Goal: Task Accomplishment & Management: Use online tool/utility

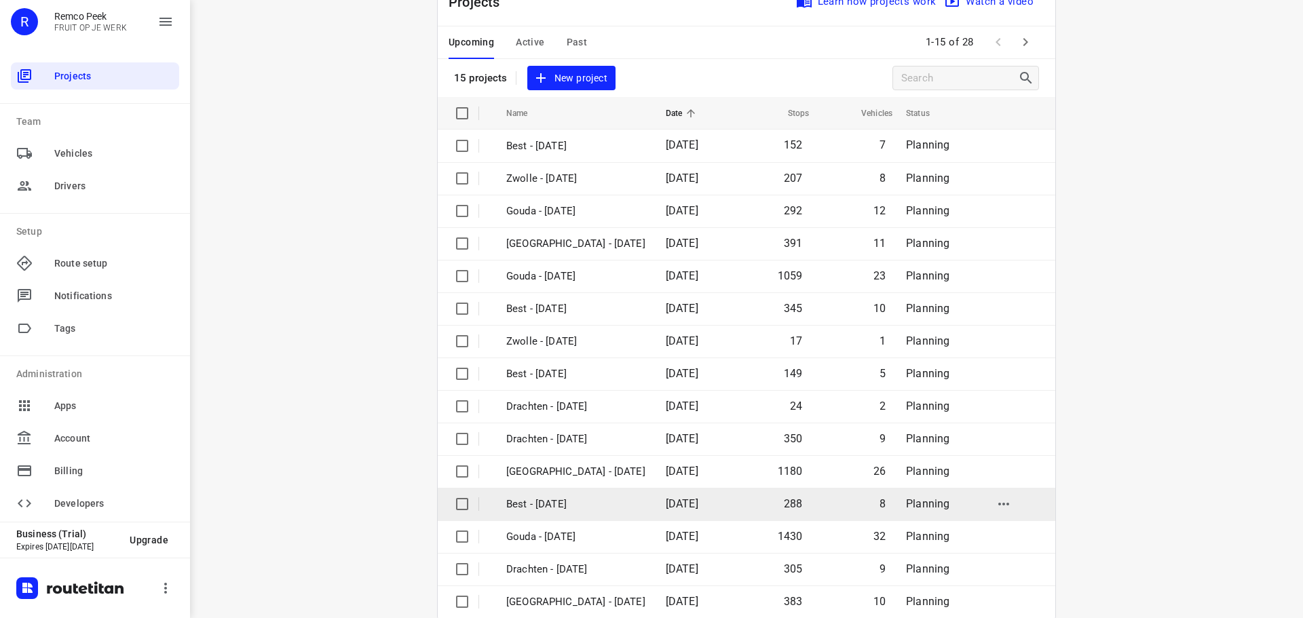
scroll to position [68, 0]
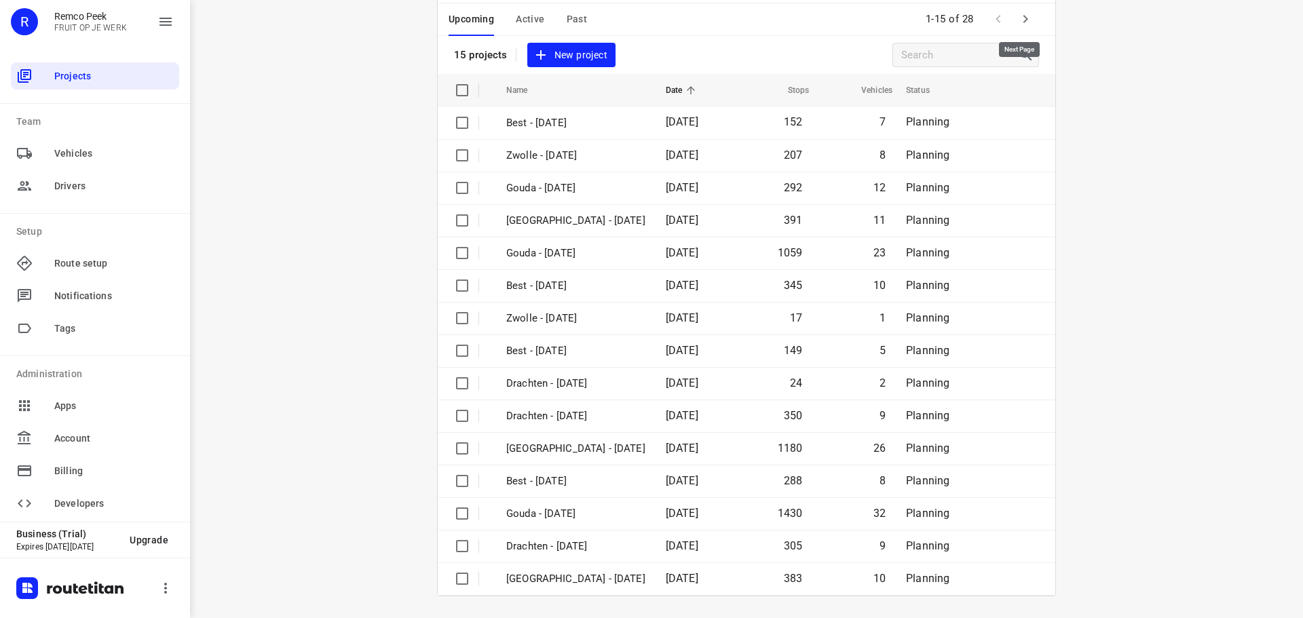
click at [1024, 19] on icon "button" at bounding box center [1025, 19] width 16 height 16
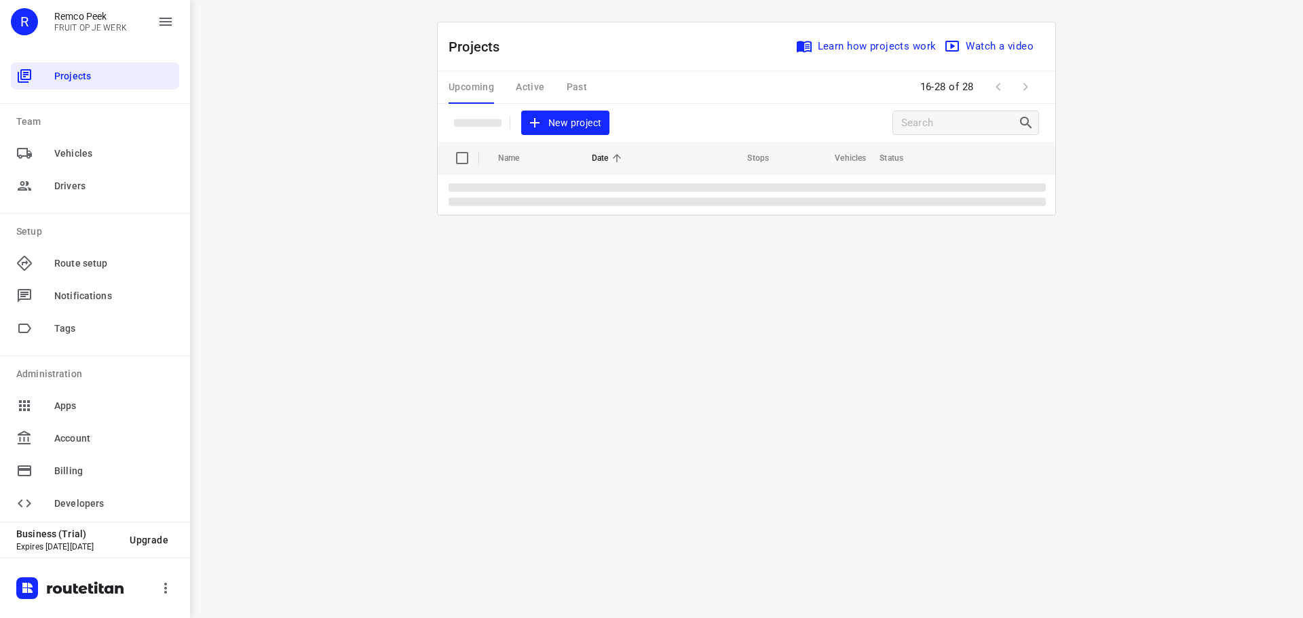
scroll to position [0, 0]
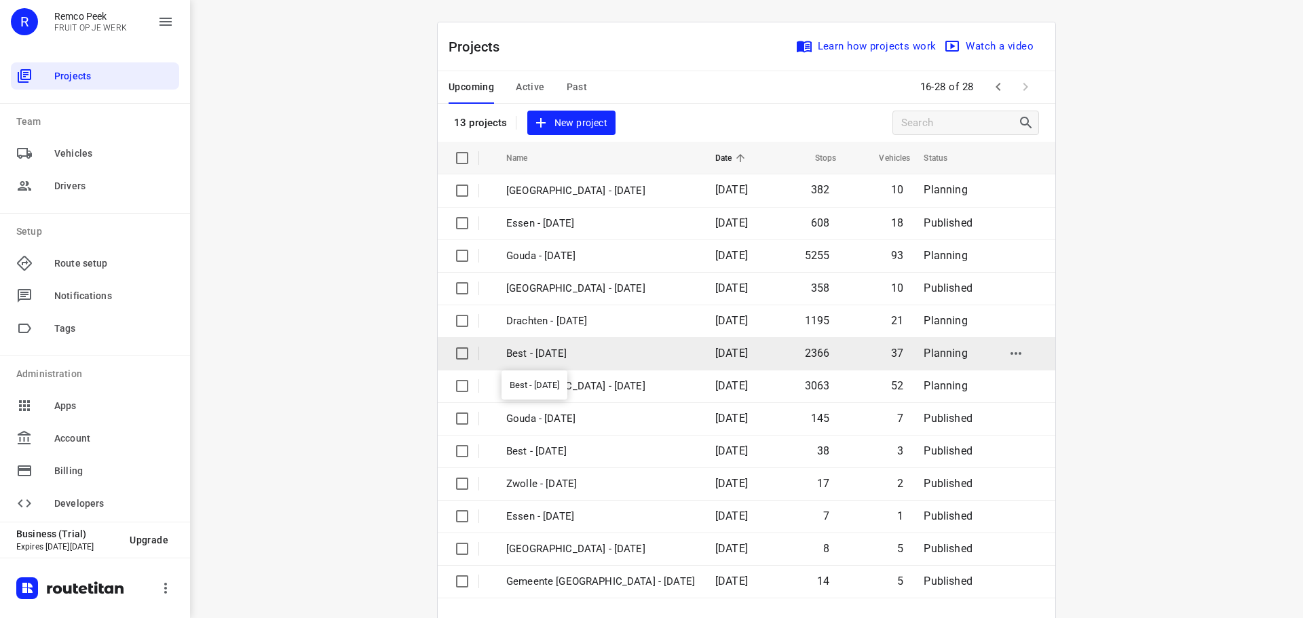
click at [523, 355] on p "Best - [DATE]" at bounding box center [600, 354] width 189 height 16
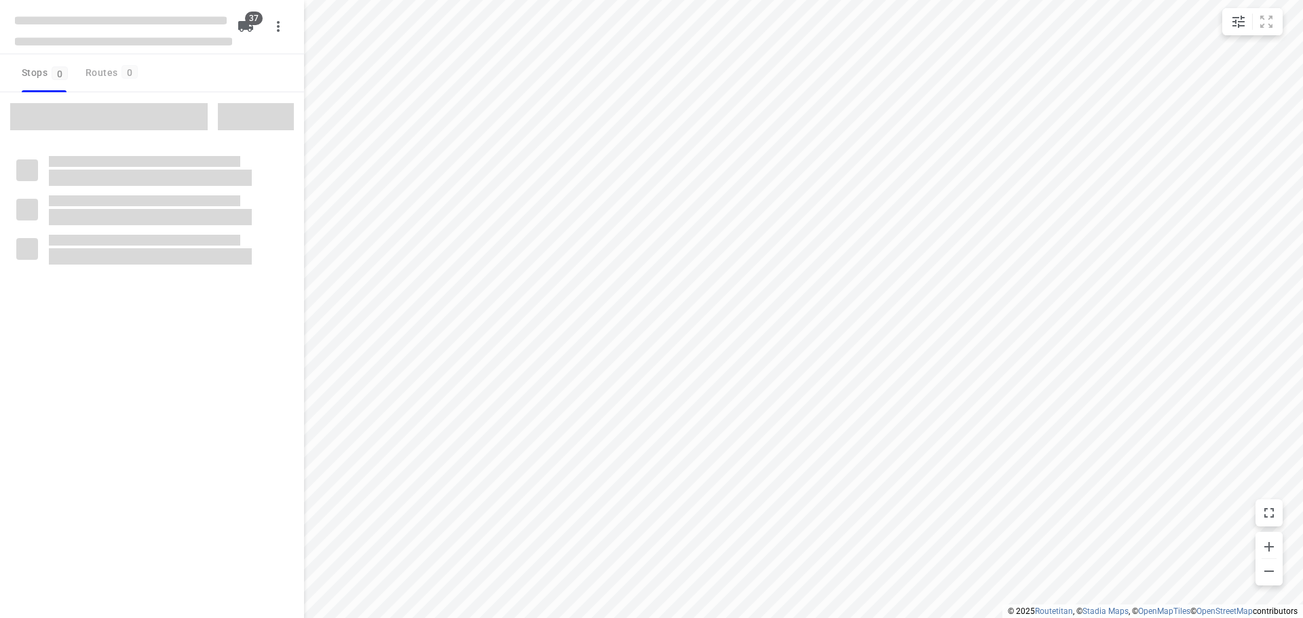
checkbox input "true"
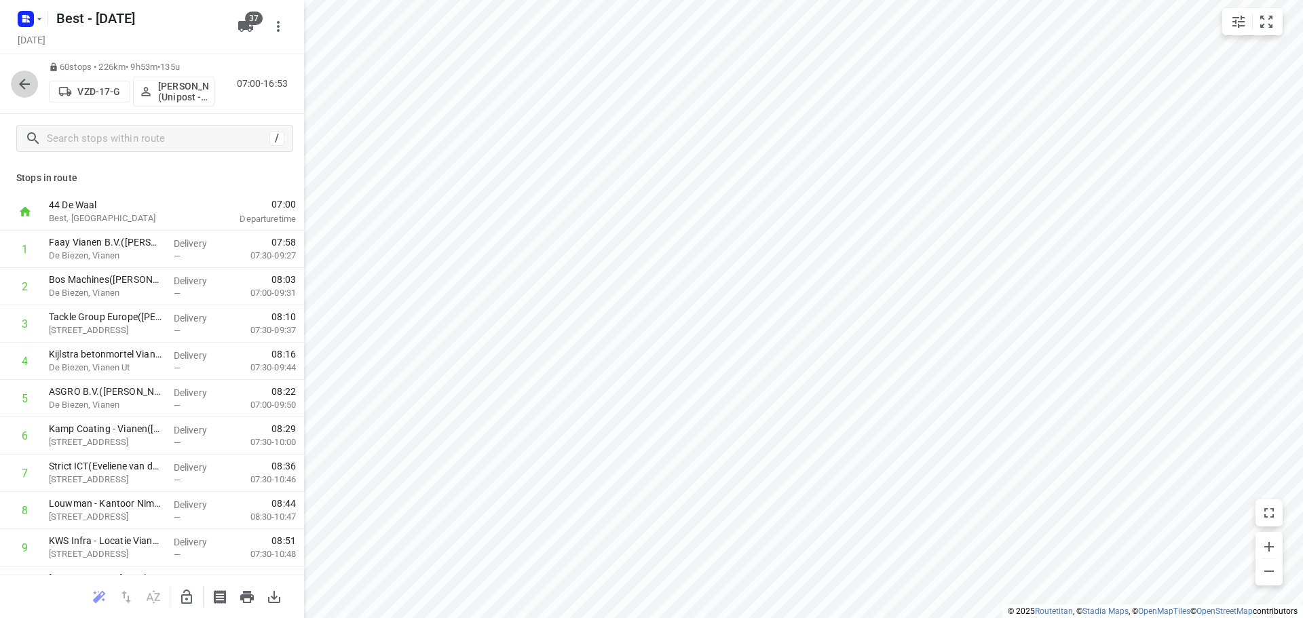
click at [22, 84] on icon "button" at bounding box center [24, 84] width 11 height 11
drag, startPoint x: 73, startPoint y: 66, endPoint x: 212, endPoint y: 61, distance: 139.2
click at [182, 51] on div "Best - [DATE] [DATE] 71 stops • 65km • 8h19m • 141u VXH-06-X ⚡ [PERSON_NAME] (U…" at bounding box center [152, 309] width 304 height 618
click at [214, 56] on div "71 stops • 65km • 8h19m • 141u VXH-06-X ⚡ [PERSON_NAME] (Unipost - Best - ZZP) …" at bounding box center [152, 84] width 304 height 60
drag, startPoint x: 185, startPoint y: 70, endPoint x: 195, endPoint y: 60, distance: 13.9
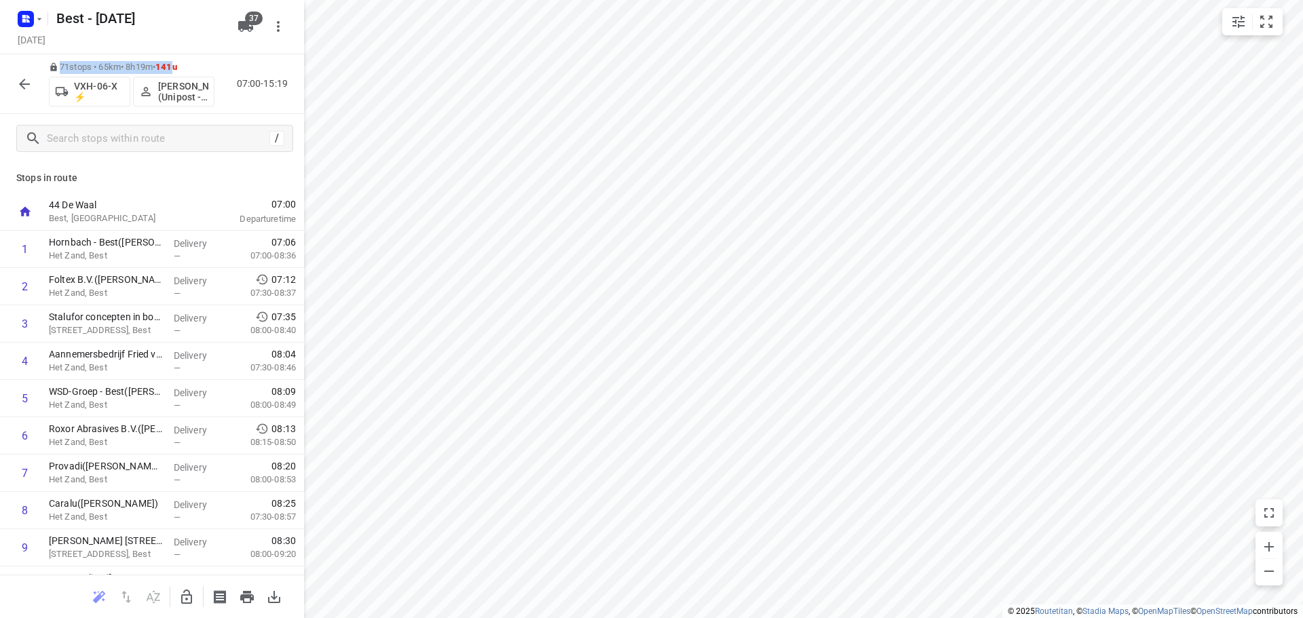
click at [41, 59] on div "71 stops • 65km • 8h19m • 141u VXH-06-X ⚡ [PERSON_NAME] (Unipost - Best - ZZP) …" at bounding box center [152, 84] width 304 height 60
drag, startPoint x: 195, startPoint y: 57, endPoint x: 189, endPoint y: 67, distance: 12.2
click at [195, 60] on div "71 stops • 65km • 8h19m • 141u VXH-06-X ⚡ [PERSON_NAME] (Unipost - Best - ZZP) …" at bounding box center [152, 84] width 304 height 60
drag, startPoint x: 194, startPoint y: 67, endPoint x: 21, endPoint y: 48, distance: 174.1
click at [21, 48] on div "Best - [DATE] [DATE] 71 stops • 65km • 8h19m • 141u VXH-06-X ⚡ [PERSON_NAME] (U…" at bounding box center [152, 309] width 304 height 618
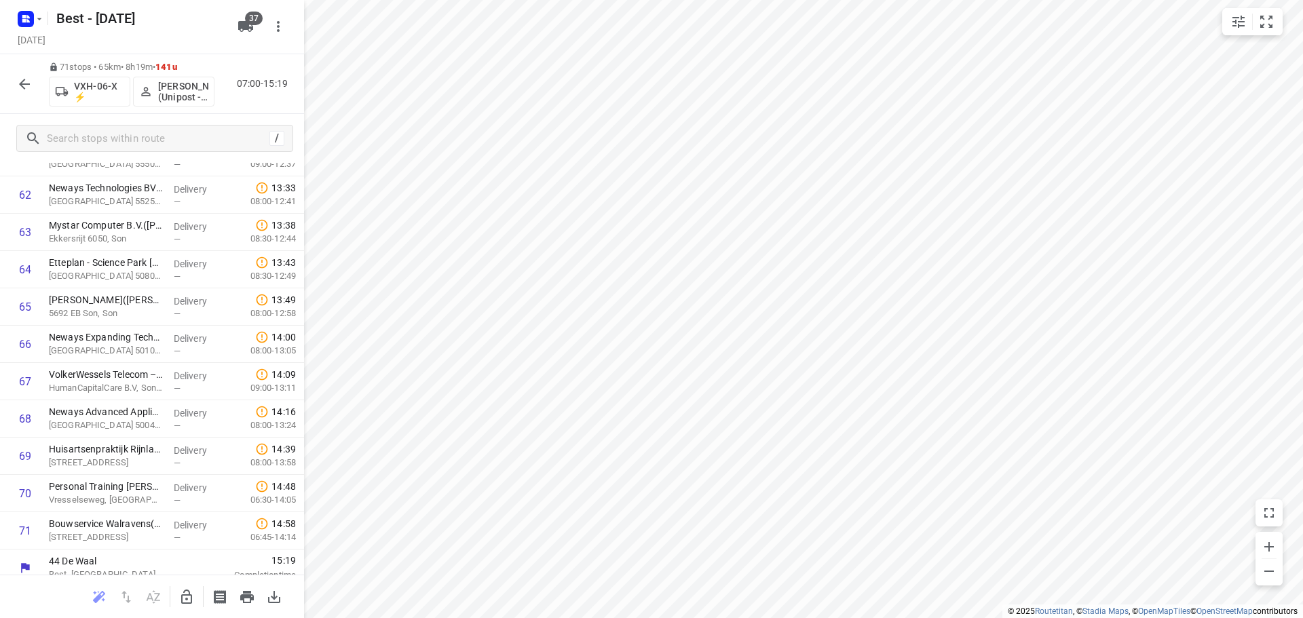
scroll to position [2344, 0]
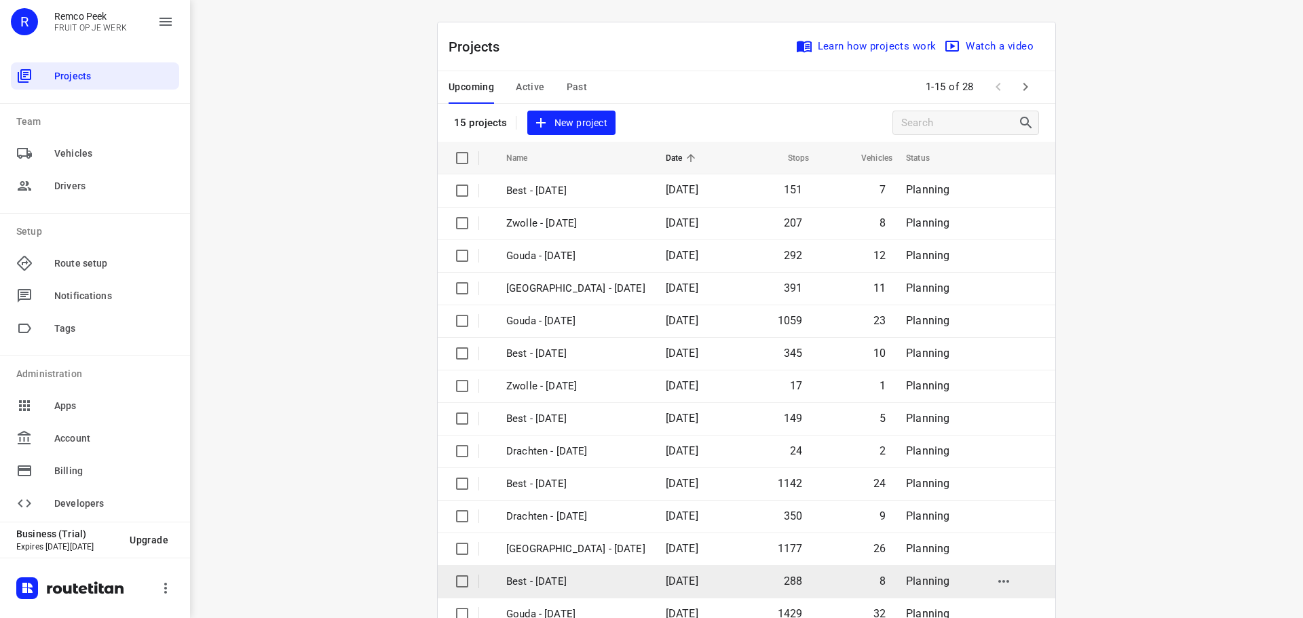
click at [952, 575] on td "Planning" at bounding box center [937, 581] width 84 height 33
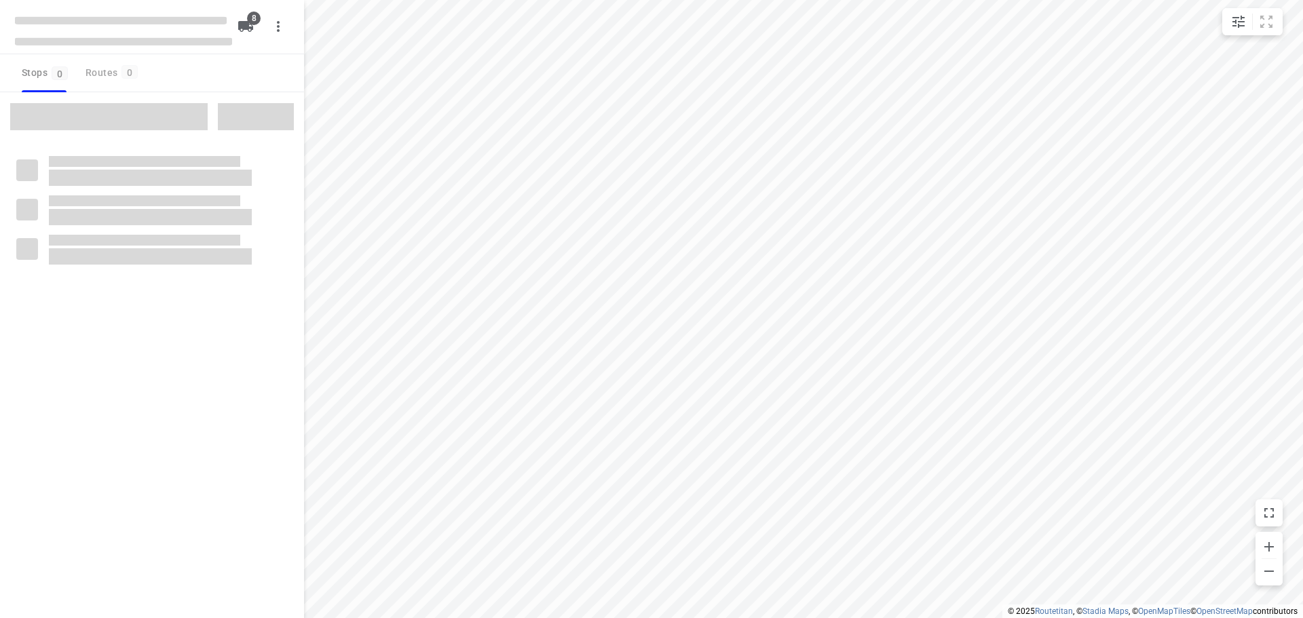
checkbox input "true"
